Goal: Transaction & Acquisition: Purchase product/service

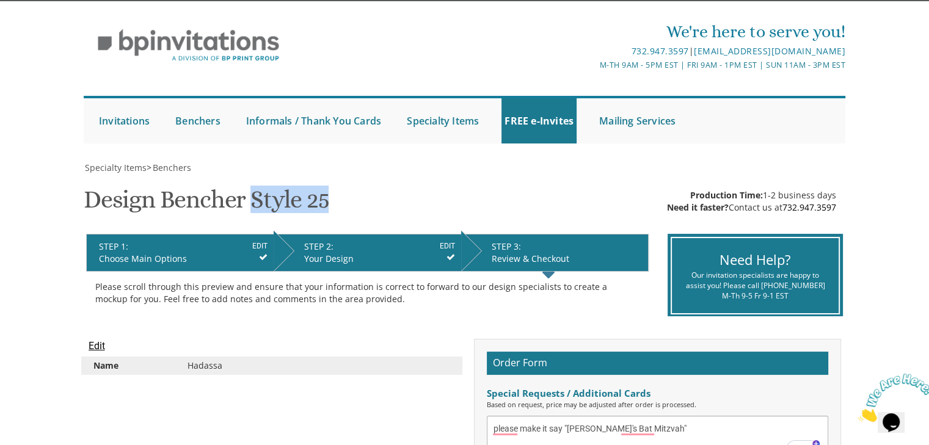
drag, startPoint x: 326, startPoint y: 200, endPoint x: 254, endPoint y: 208, distance: 73.1
click at [254, 208] on h1 "Design Bencher Style 25 SKU: 670925" at bounding box center [206, 204] width 245 height 36
drag, startPoint x: 254, startPoint y: 208, endPoint x: 321, endPoint y: 200, distance: 68.3
click at [321, 200] on h1 "Design Bencher Style 25 SKU: 670925" at bounding box center [206, 204] width 245 height 36
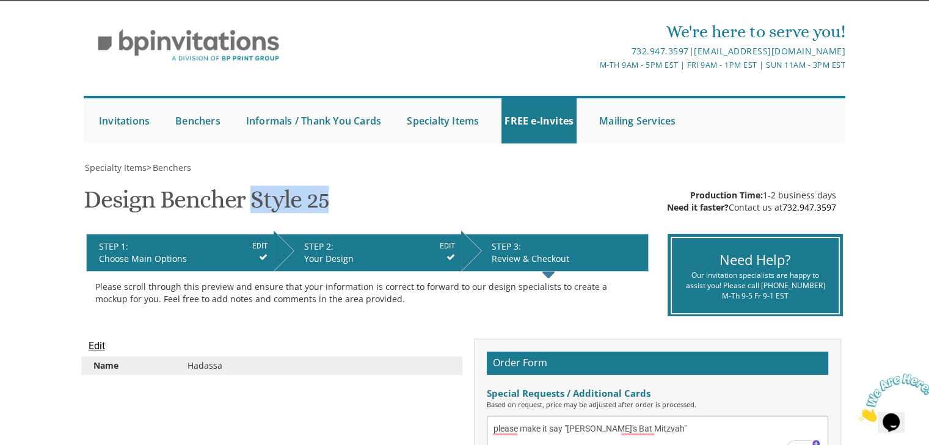
click at [321, 200] on h1 "Design Bencher Style 25 SKU: 670925" at bounding box center [206, 204] width 245 height 36
drag, startPoint x: 321, startPoint y: 200, endPoint x: 198, endPoint y: 197, distance: 123.4
click at [198, 197] on h1 "Design Bencher Style 25 SKU: 670925" at bounding box center [206, 204] width 245 height 36
drag, startPoint x: 198, startPoint y: 197, endPoint x: 315, endPoint y: 202, distance: 116.8
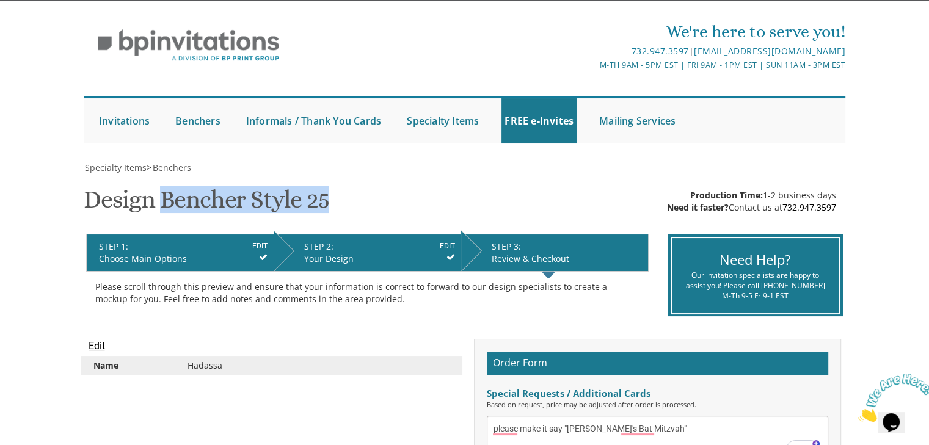
click at [315, 202] on h1 "Design Bencher Style 25 SKU: 670925" at bounding box center [206, 204] width 245 height 36
drag, startPoint x: 315, startPoint y: 202, endPoint x: 97, endPoint y: 209, distance: 218.2
click at [97, 209] on h1 "Design Bencher Style 25 SKU: 670925" at bounding box center [206, 204] width 245 height 36
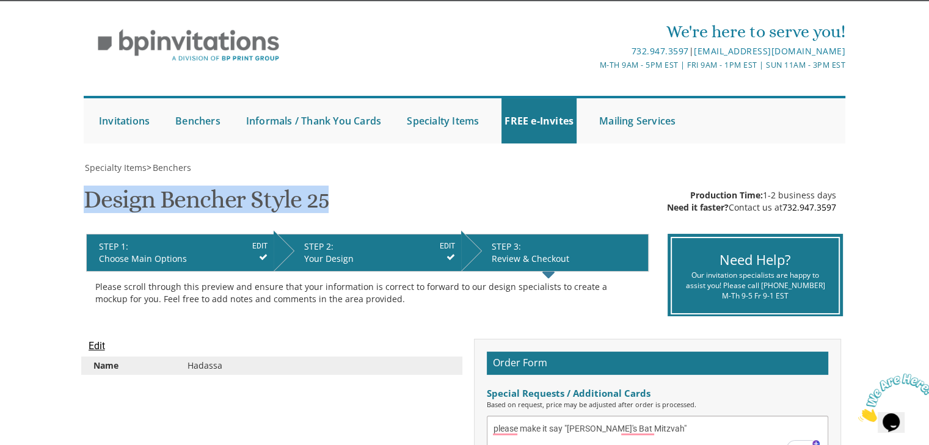
drag, startPoint x: 97, startPoint y: 209, endPoint x: 315, endPoint y: 189, distance: 219.0
click at [315, 189] on h1 "Design Bencher Style 25 SKU: 670925" at bounding box center [206, 204] width 245 height 36
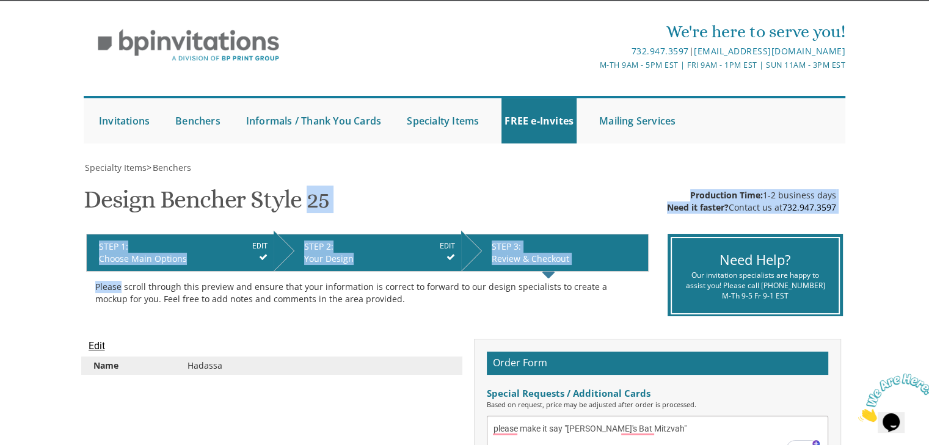
drag, startPoint x: 315, startPoint y: 189, endPoint x: 80, endPoint y: 224, distance: 237.1
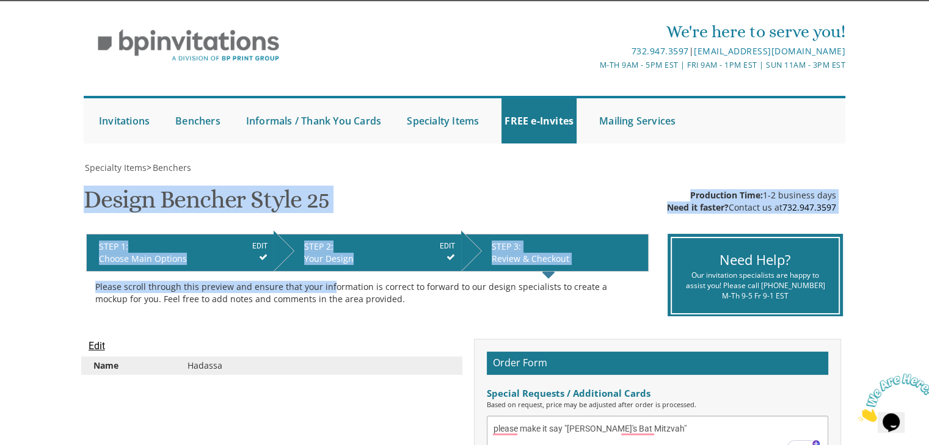
drag, startPoint x: 90, startPoint y: 204, endPoint x: 329, endPoint y: 206, distance: 238.9
click at [329, 206] on div "Specialty Items > Benchers Design Bencher Style 25 SKU: 670925 Production Time:…" at bounding box center [465, 445] width 762 height 566
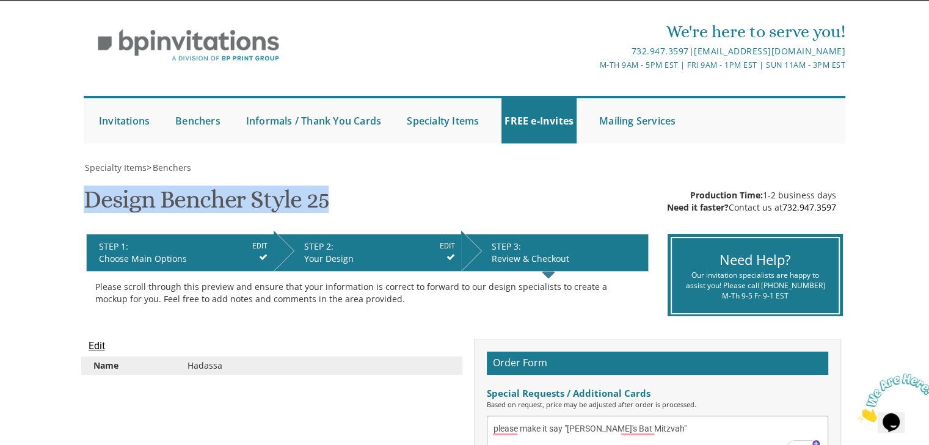
drag, startPoint x: 324, startPoint y: 206, endPoint x: 89, endPoint y: 191, distance: 235.0
click at [89, 191] on h1 "Design Bencher Style 25 SKU: 670925" at bounding box center [206, 204] width 245 height 36
drag, startPoint x: 89, startPoint y: 191, endPoint x: 317, endPoint y: 213, distance: 228.9
click at [317, 213] on h1 "Design Bencher Style 25 SKU: 670925" at bounding box center [206, 204] width 245 height 36
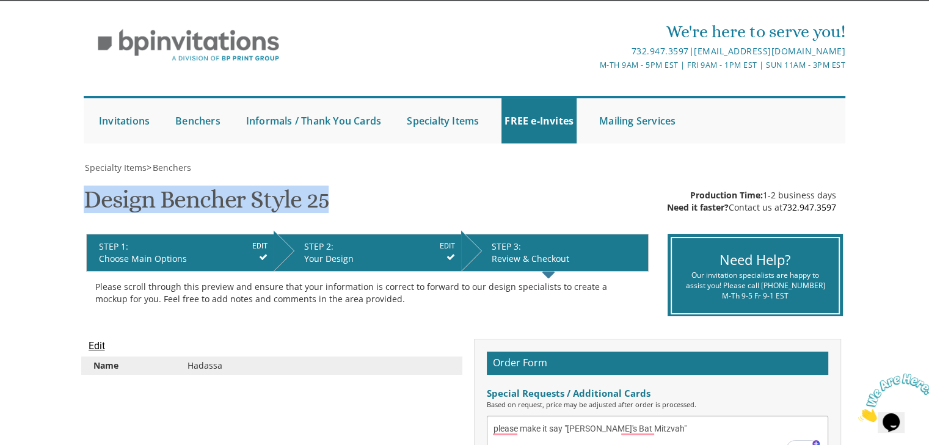
click at [317, 213] on h1 "Design Bencher Style 25 SKU: 670925" at bounding box center [206, 204] width 245 height 36
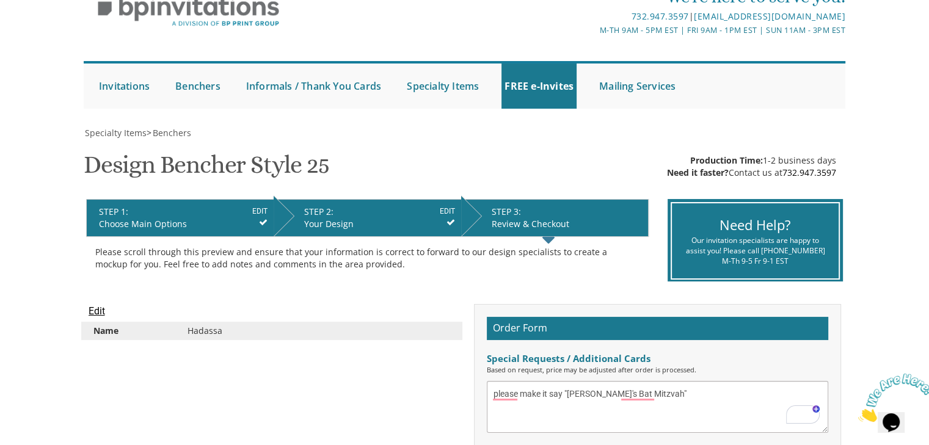
scroll to position [54, 0]
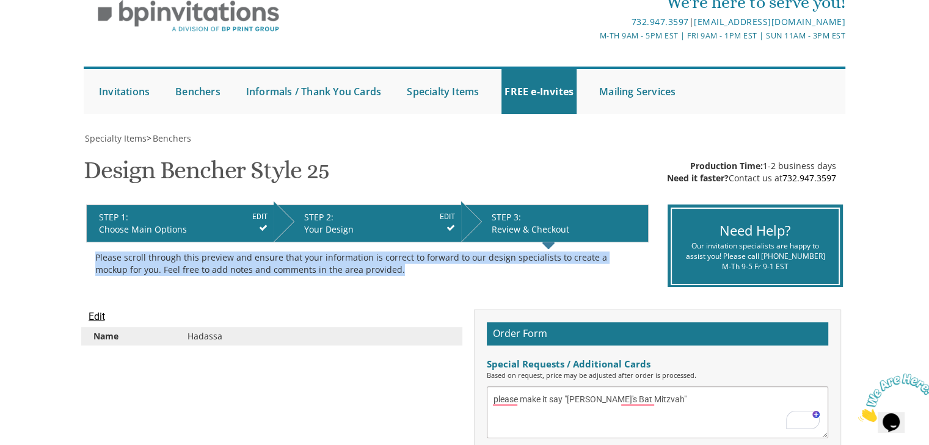
drag, startPoint x: 371, startPoint y: 267, endPoint x: 76, endPoint y: 258, distance: 295.8
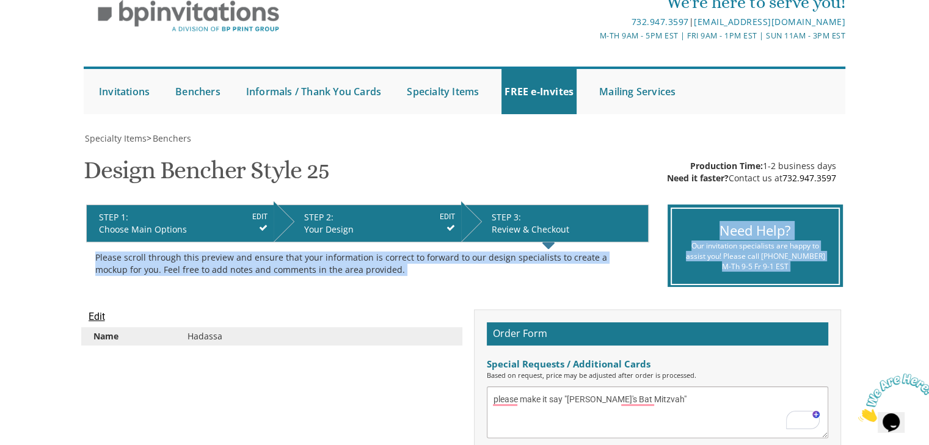
drag, startPoint x: 76, startPoint y: 258, endPoint x: 360, endPoint y: 315, distance: 289.6
click at [360, 315] on div "Edit Name [GEOGRAPHIC_DATA]" at bounding box center [271, 334] width 385 height 48
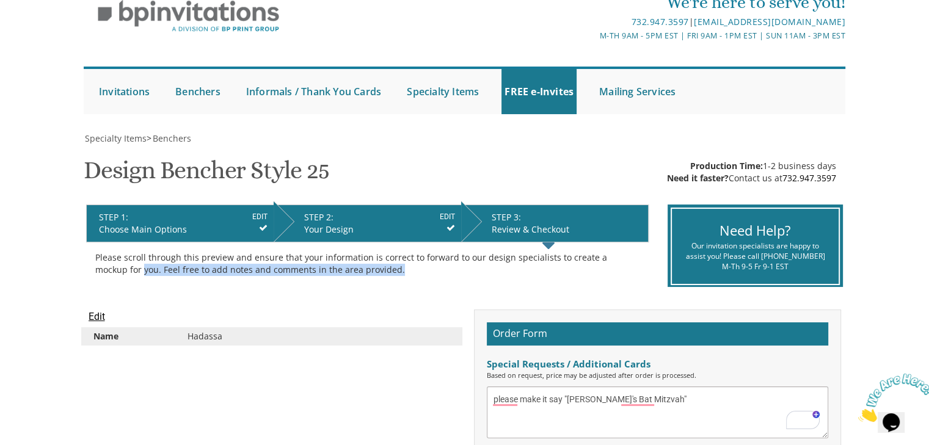
drag, startPoint x: 356, startPoint y: 275, endPoint x: 87, endPoint y: 265, distance: 269.0
click at [87, 265] on div "Make your selections from the Customizations panel on the right and click NEXT …" at bounding box center [367, 264] width 563 height 43
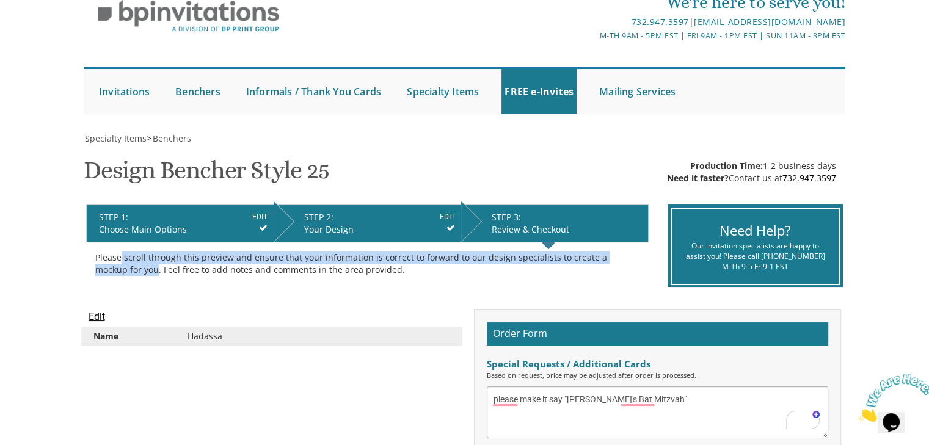
drag, startPoint x: 87, startPoint y: 265, endPoint x: 121, endPoint y: 248, distance: 38.0
click at [121, 248] on div "Make your selections from the Customizations panel on the right and click NEXT …" at bounding box center [367, 264] width 563 height 43
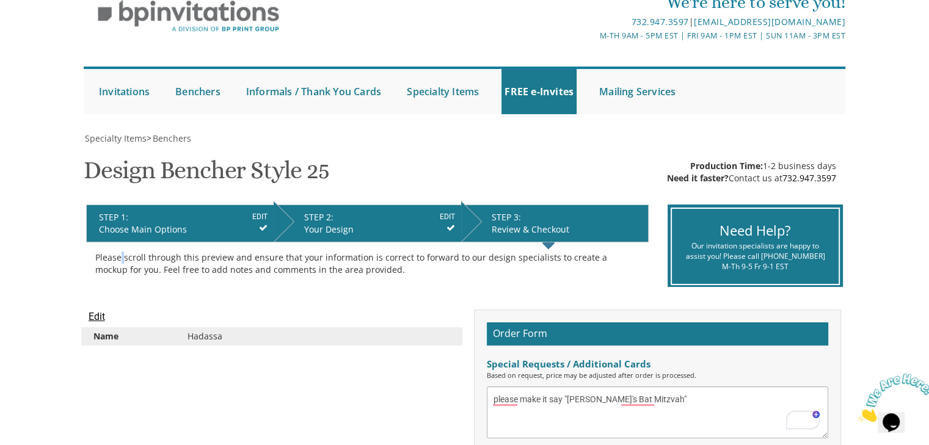
click at [121, 248] on div "Make your selections from the Customizations panel on the right and click NEXT …" at bounding box center [367, 264] width 563 height 43
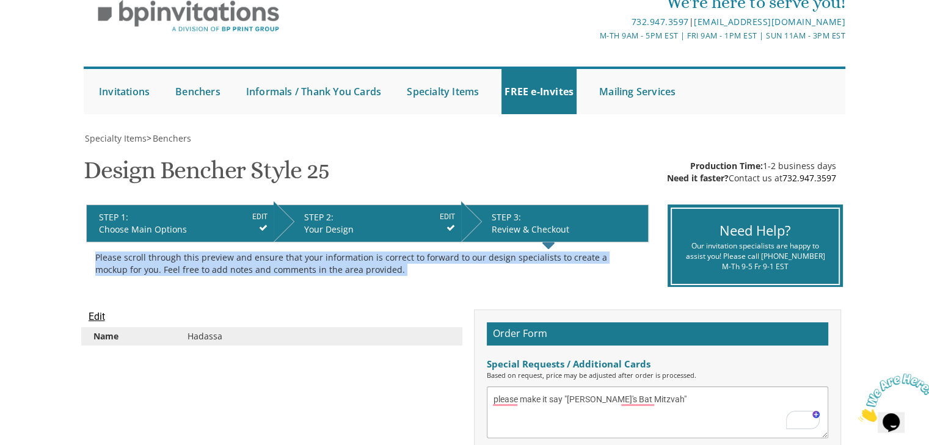
drag, startPoint x: 121, startPoint y: 248, endPoint x: 204, endPoint y: 263, distance: 84.5
click at [204, 263] on div "Make your selections from the Customizations panel on the right and click NEXT …" at bounding box center [367, 264] width 563 height 43
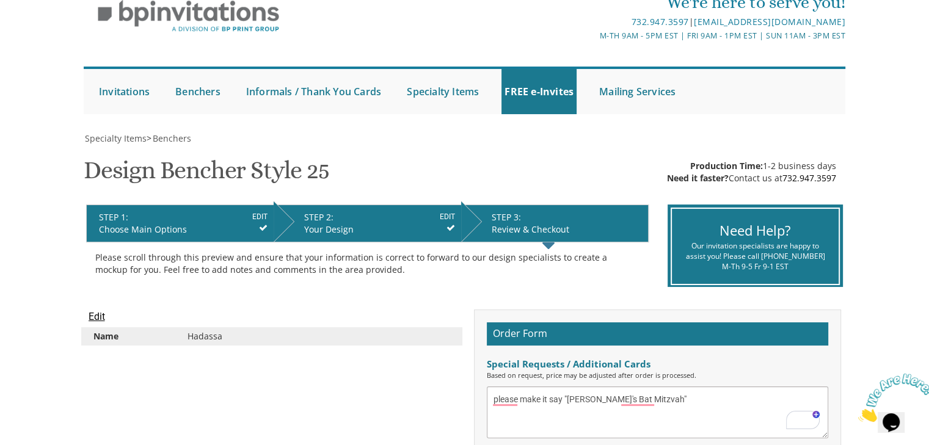
click at [387, 324] on div "Edit Name [GEOGRAPHIC_DATA]" at bounding box center [271, 334] width 385 height 48
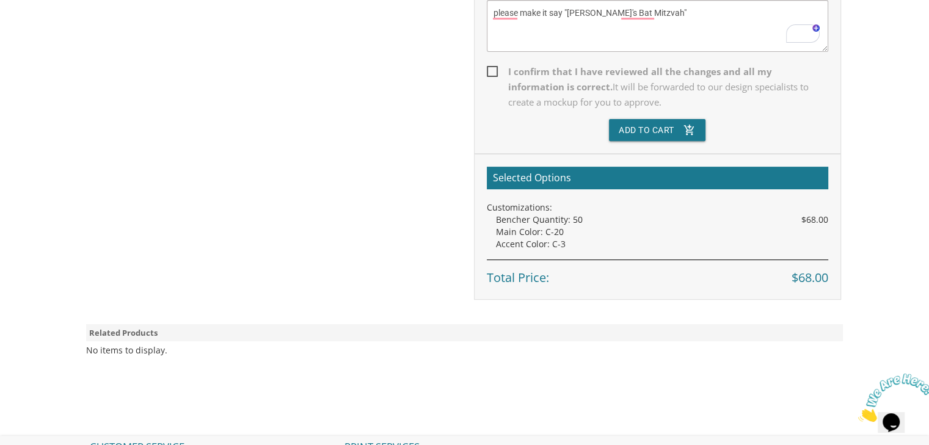
scroll to position [440, 0]
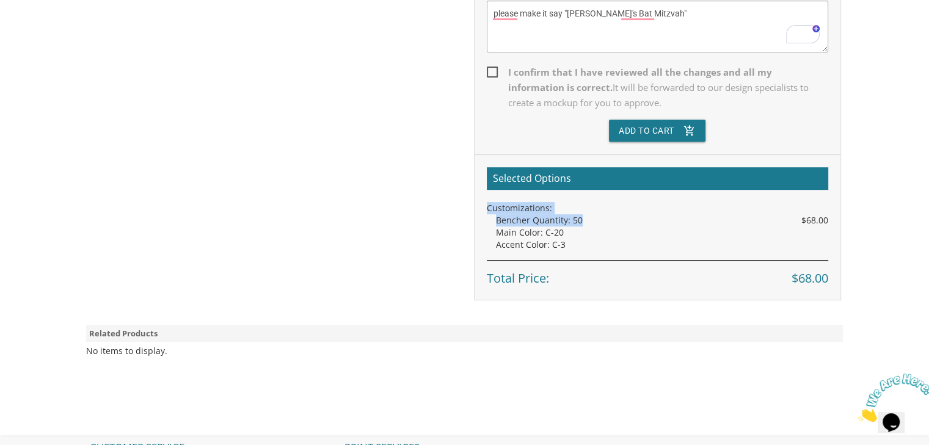
drag, startPoint x: 587, startPoint y: 221, endPoint x: 487, endPoint y: 209, distance: 100.3
click at [487, 209] on div "Selected Options Customizations: Bencher Quantity: 50 $68.00 Main Color: C-20 A…" at bounding box center [657, 228] width 367 height 146
click at [487, 209] on div "Customizations:" at bounding box center [657, 208] width 341 height 12
drag, startPoint x: 487, startPoint y: 209, endPoint x: 576, endPoint y: 243, distance: 95.0
click at [576, 243] on div "Selected Options Customizations: Bencher Quantity: 50 $68.00 Main Color: C-20 A…" at bounding box center [657, 228] width 367 height 146
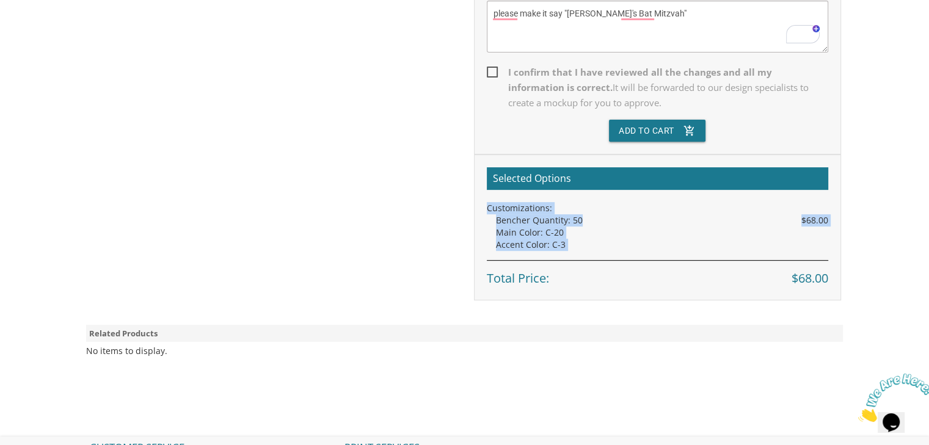
click at [576, 243] on div "Accent Color: C-3" at bounding box center [662, 245] width 332 height 12
drag, startPoint x: 576, startPoint y: 243, endPoint x: 483, endPoint y: 202, distance: 102.0
click at [483, 202] on div "Selected Options Customizations: Bencher Quantity: 50 $68.00 Main Color: C-20 A…" at bounding box center [657, 228] width 367 height 146
drag, startPoint x: 483, startPoint y: 202, endPoint x: 567, endPoint y: 249, distance: 96.5
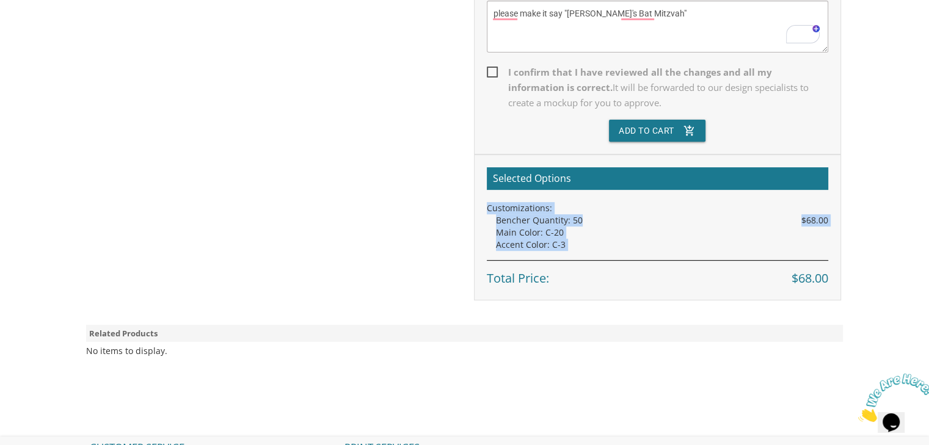
click at [567, 249] on div "Selected Options Customizations: Bencher Quantity: 50 $68.00 Main Color: C-20 A…" at bounding box center [657, 228] width 367 height 146
click at [567, 249] on div "Accent Color: C-3" at bounding box center [662, 245] width 332 height 12
drag, startPoint x: 567, startPoint y: 249, endPoint x: 472, endPoint y: 202, distance: 106.3
click at [472, 202] on div "Order Form Special Requests / Additional Cards Based on request, price may be a…" at bounding box center [657, 112] width 385 height 377
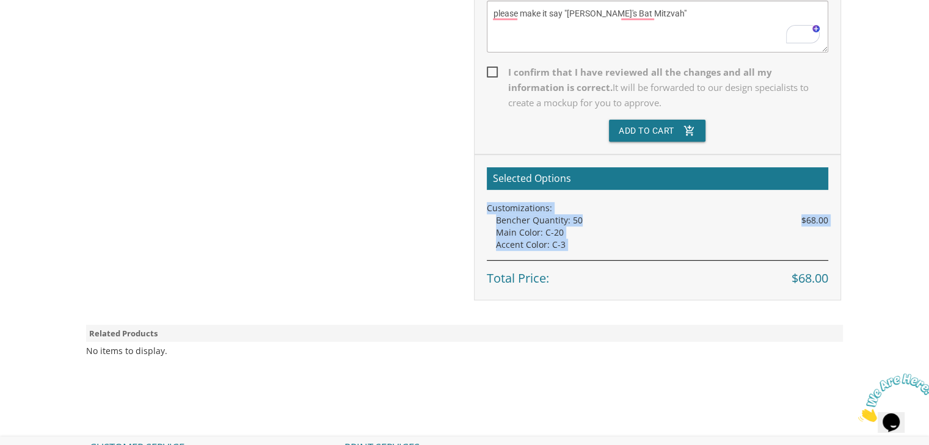
drag, startPoint x: 472, startPoint y: 202, endPoint x: 570, endPoint y: 248, distance: 108.5
click at [570, 248] on div "Order Form Special Requests / Additional Cards Based on request, price may be a…" at bounding box center [657, 112] width 385 height 377
click at [570, 248] on div "Accent Color: C-3" at bounding box center [662, 245] width 332 height 12
drag, startPoint x: 570, startPoint y: 248, endPoint x: 483, endPoint y: 212, distance: 93.9
click at [483, 212] on div "Selected Options Customizations: Bencher Quantity: 50 $68.00 Main Color: C-20 A…" at bounding box center [657, 228] width 367 height 146
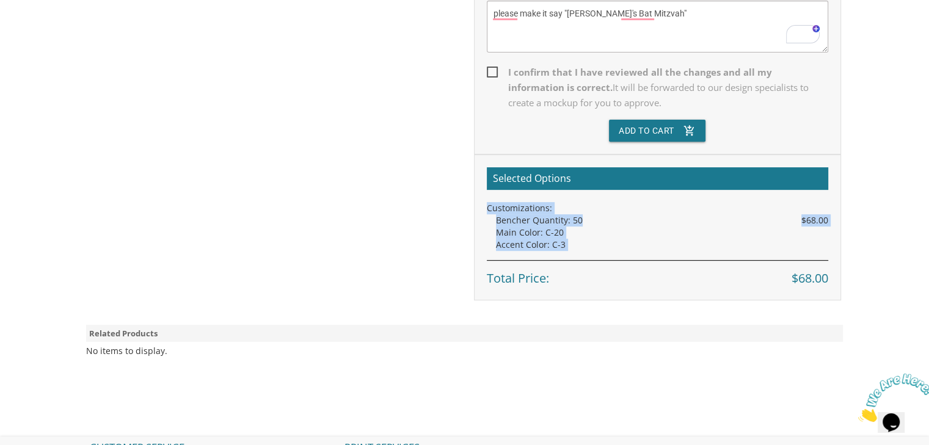
click at [483, 212] on div "Selected Options Customizations: Bencher Quantity: 50 $68.00 Main Color: C-20 A…" at bounding box center [657, 228] width 367 height 146
drag, startPoint x: 483, startPoint y: 212, endPoint x: 561, endPoint y: 250, distance: 86.6
click at [561, 250] on div "Selected Options Customizations: Bencher Quantity: 50 $68.00 Main Color: C-20 A…" at bounding box center [657, 228] width 367 height 146
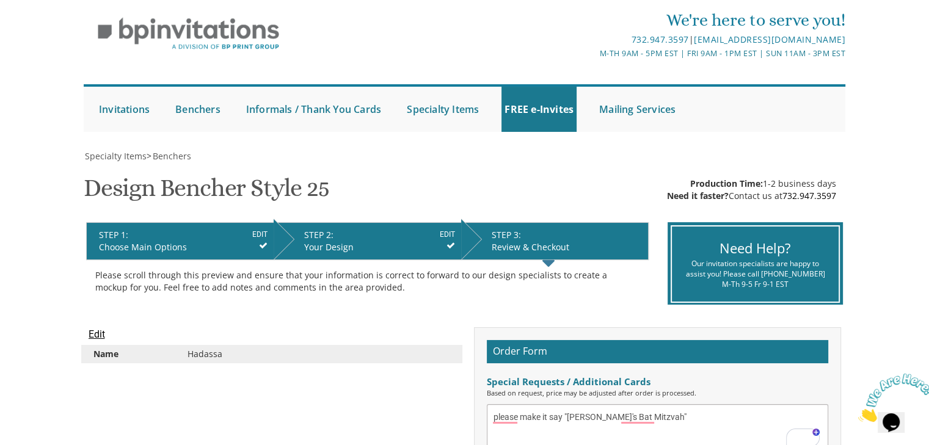
scroll to position [0, 0]
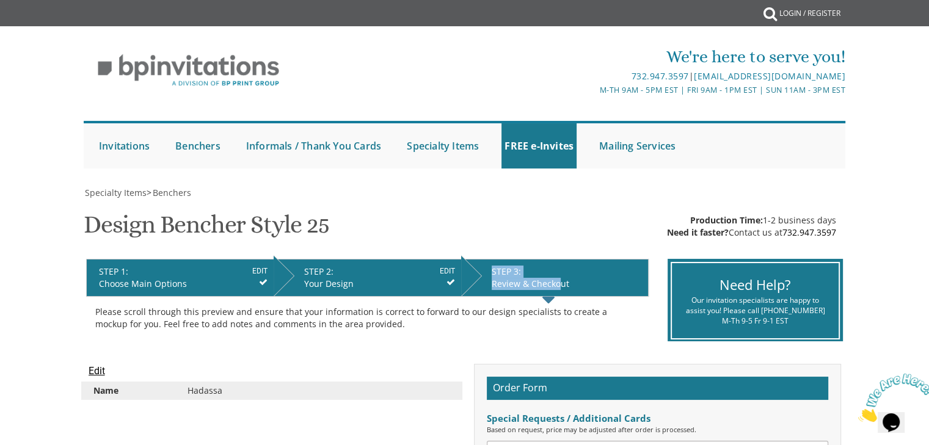
drag, startPoint x: 558, startPoint y: 288, endPoint x: 470, endPoint y: 268, distance: 90.7
click at [470, 268] on li "STEP 3: EDIT Review & Checkout" at bounding box center [555, 278] width 188 height 38
drag, startPoint x: 600, startPoint y: 282, endPoint x: 98, endPoint y: 275, distance: 502.2
click at [98, 259] on ul "STEP 1: EDIT Choose Main Options STEP 2: EDIT Your Design STEP 3: EDIT Review &…" at bounding box center [367, 259] width 563 height 0
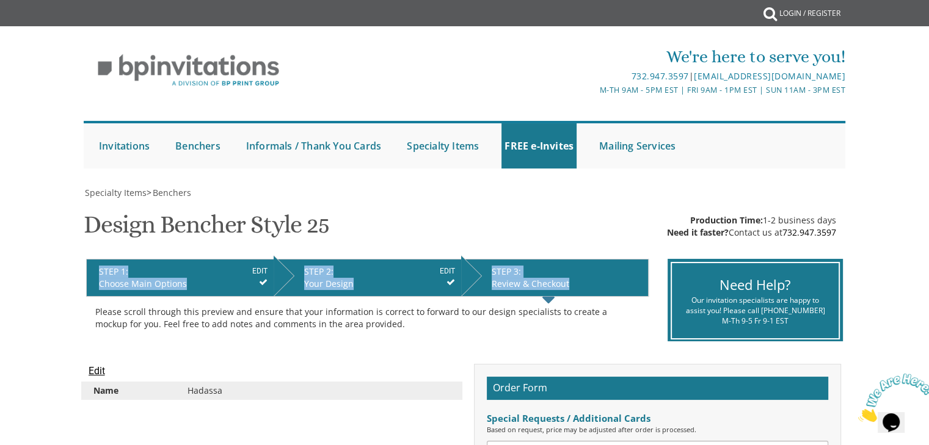
click at [98, 275] on li "STEP 1: EDIT Choose Main Options" at bounding box center [180, 278] width 188 height 38
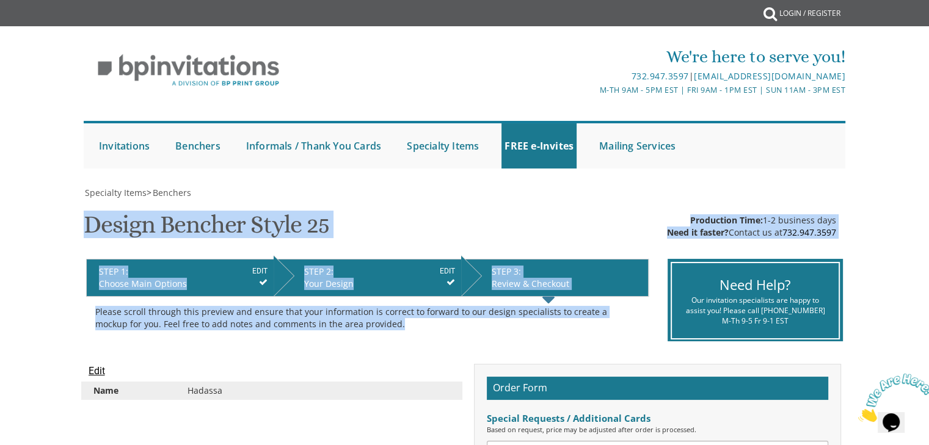
drag, startPoint x: 84, startPoint y: 225, endPoint x: 370, endPoint y: 323, distance: 302.3
click at [370, 323] on div "Please scroll through this preview and ensure that your information is correct …" at bounding box center [367, 318] width 544 height 24
drag, startPoint x: 370, startPoint y: 323, endPoint x: 114, endPoint y: 224, distance: 274.4
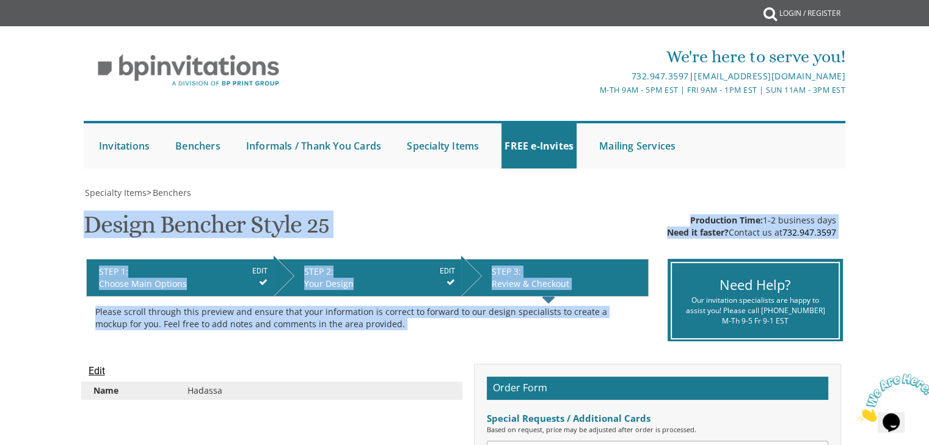
click at [114, 224] on h1 "Design Bencher Style 25 SKU: 670925" at bounding box center [206, 229] width 245 height 36
drag, startPoint x: 114, startPoint y: 224, endPoint x: 387, endPoint y: 327, distance: 291.3
click at [387, 327] on div "Please scroll through this preview and ensure that your information is correct …" at bounding box center [367, 318] width 544 height 24
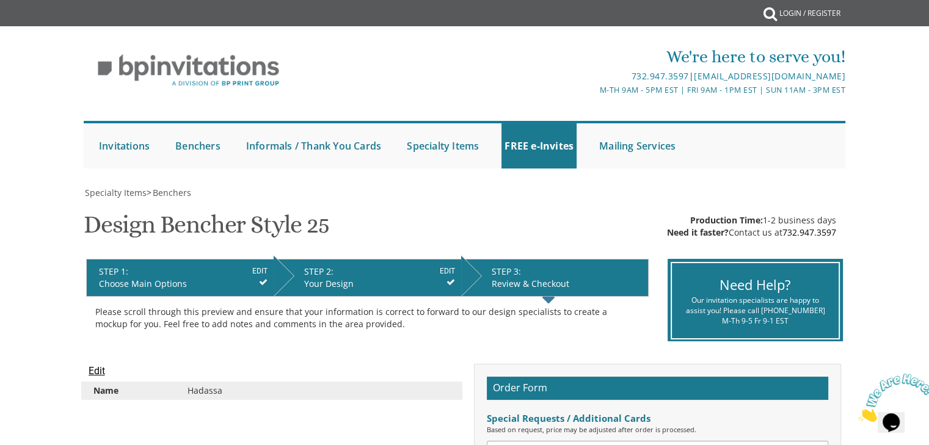
click at [14, 128] on div "We're here to serve you! 732.947.3597 | [EMAIL_ADDRESS][DOMAIN_NAME] M-Th 9am -…" at bounding box center [464, 103] width 929 height 142
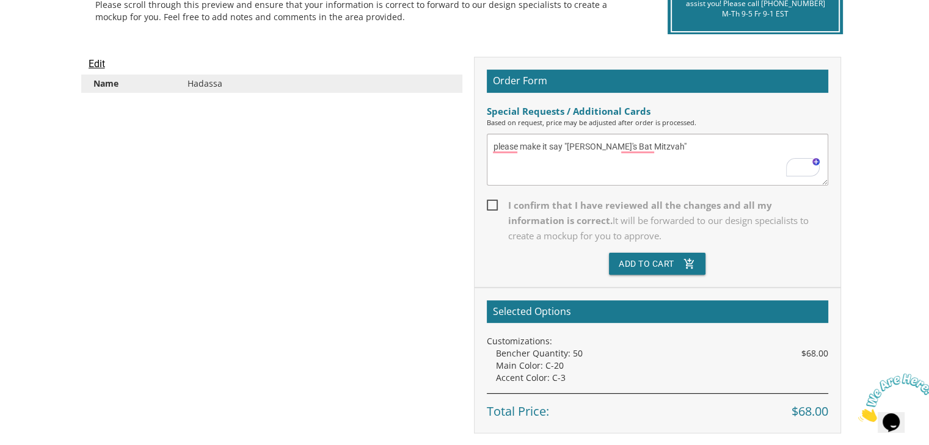
scroll to position [619, 0]
